Goal: Task Accomplishment & Management: Complete application form

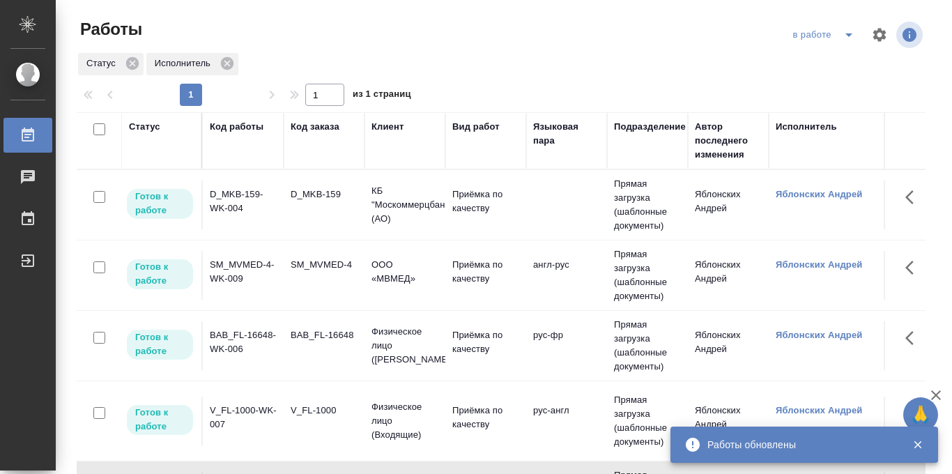
scroll to position [0, 54]
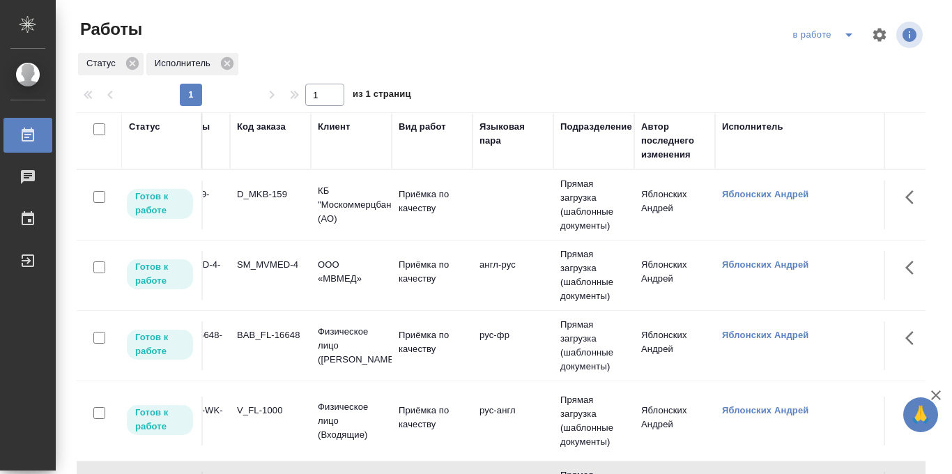
click at [848, 39] on icon "split button" at bounding box center [849, 34] width 17 height 17
click at [814, 63] on li "Стандартные настройки" at bounding box center [826, 63] width 134 height 22
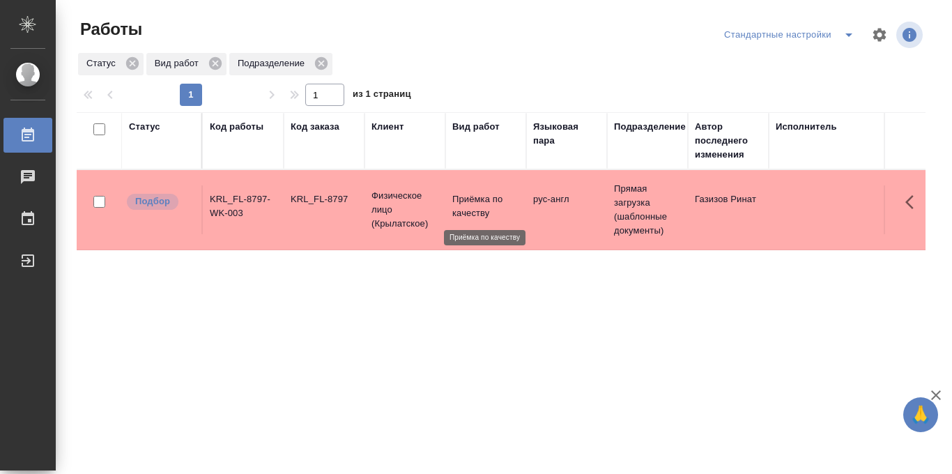
click at [455, 209] on p "Приёмка по качеству" at bounding box center [485, 206] width 67 height 28
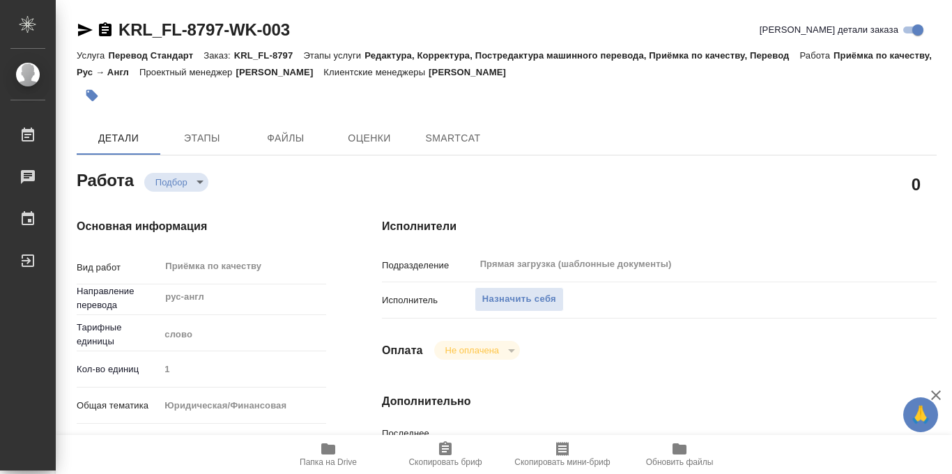
type textarea "x"
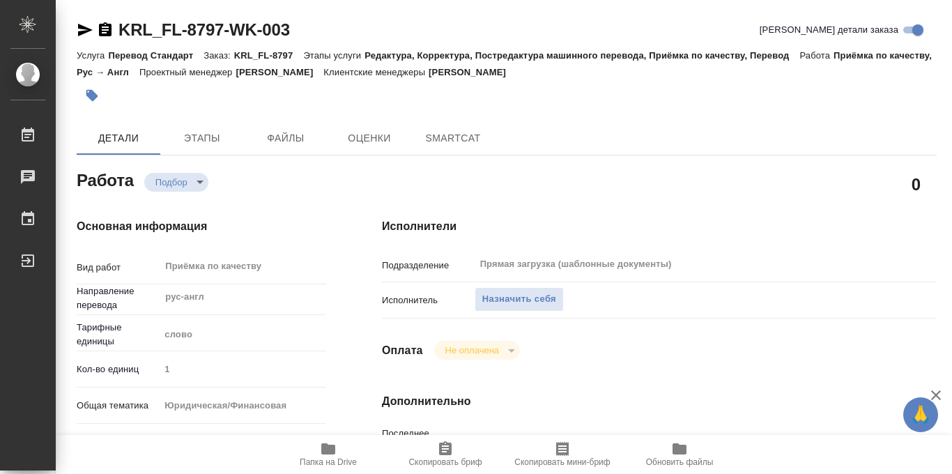
type textarea "x"
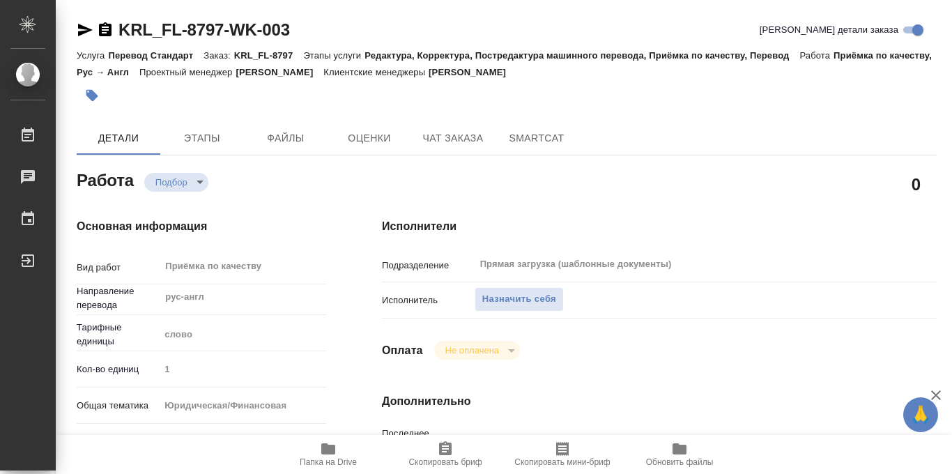
type textarea "x"
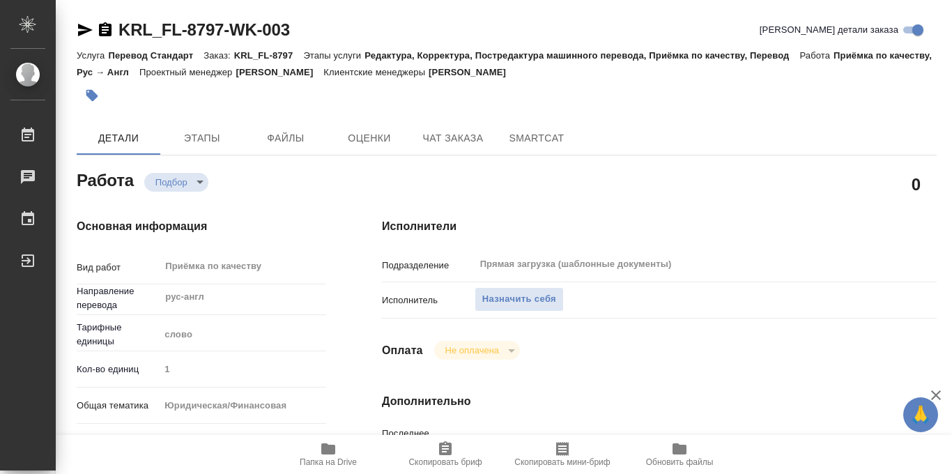
type textarea "x"
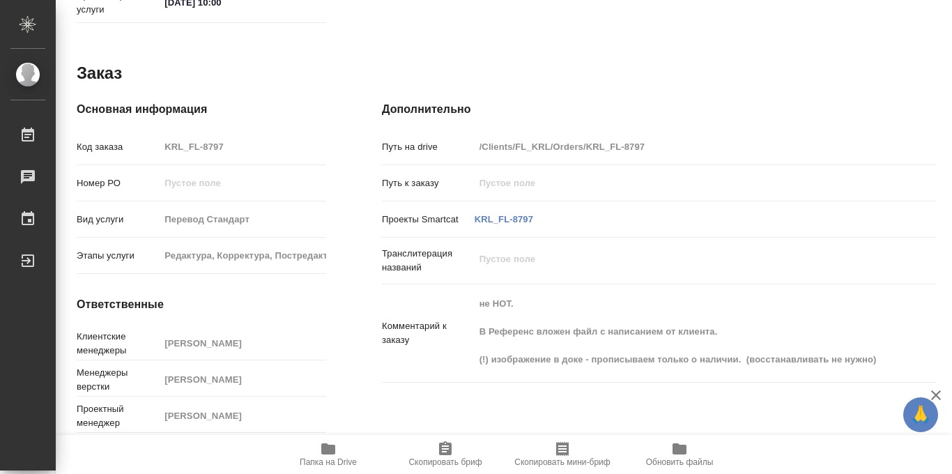
scroll to position [743, 0]
click at [331, 452] on icon "button" at bounding box center [328, 448] width 14 height 11
